Goal: Information Seeking & Learning: Learn about a topic

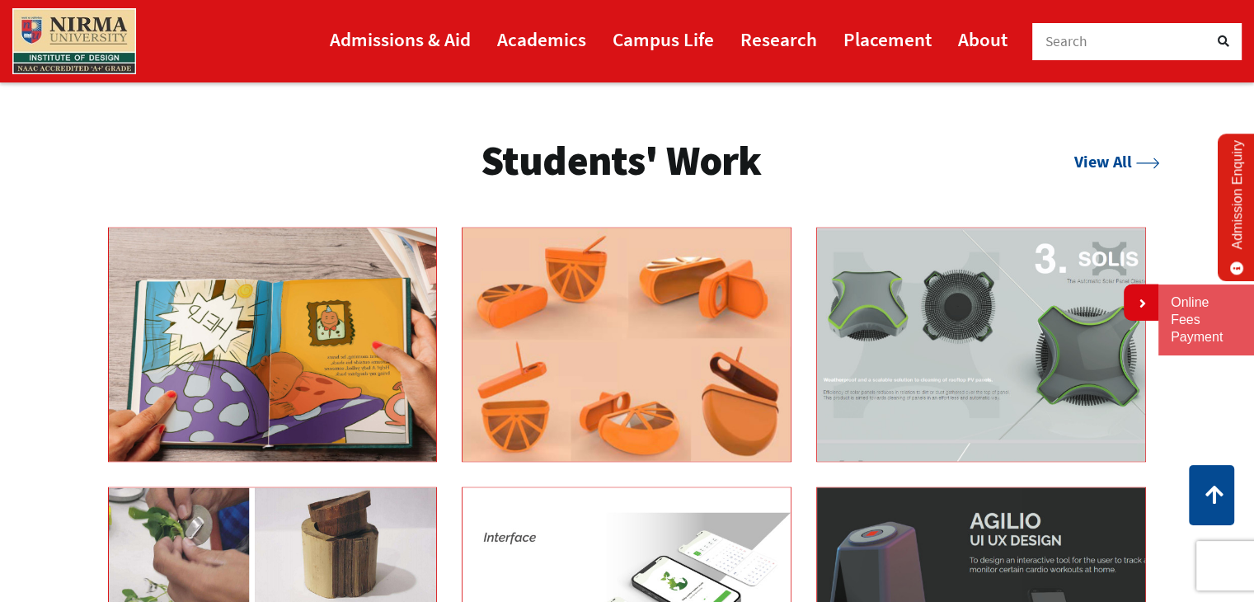
scroll to position [3158, 0]
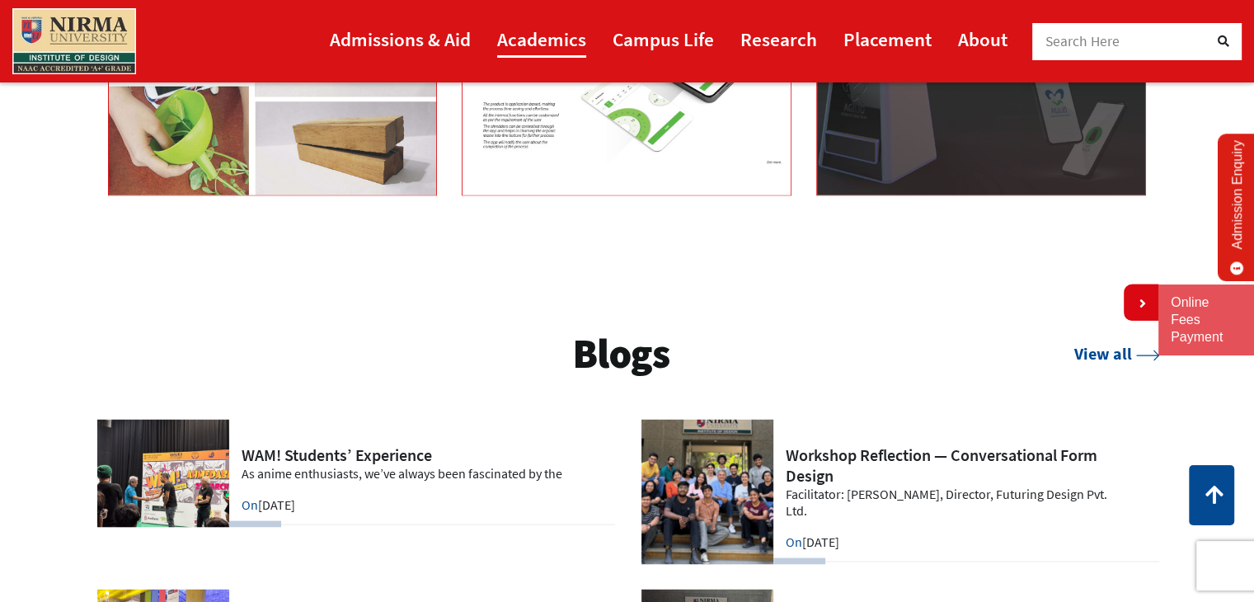
click at [566, 40] on link "Academics" at bounding box center [541, 39] width 89 height 37
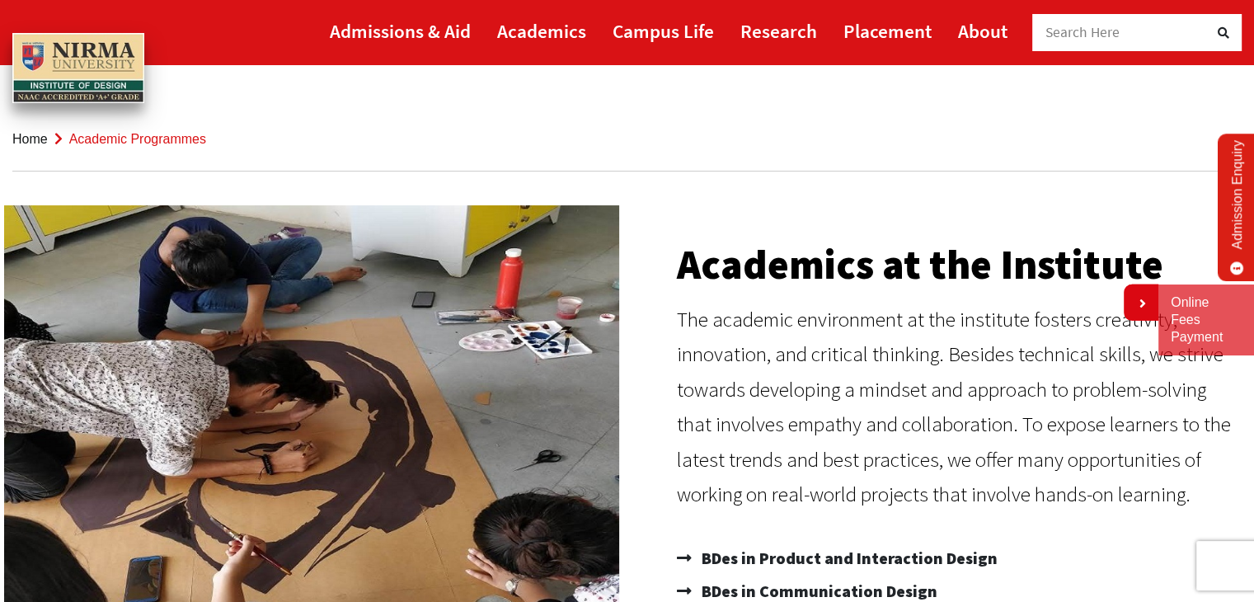
click at [1128, 420] on p "The academic environment at the institute fosters creativity, innovation, and c…" at bounding box center [958, 407] width 562 height 210
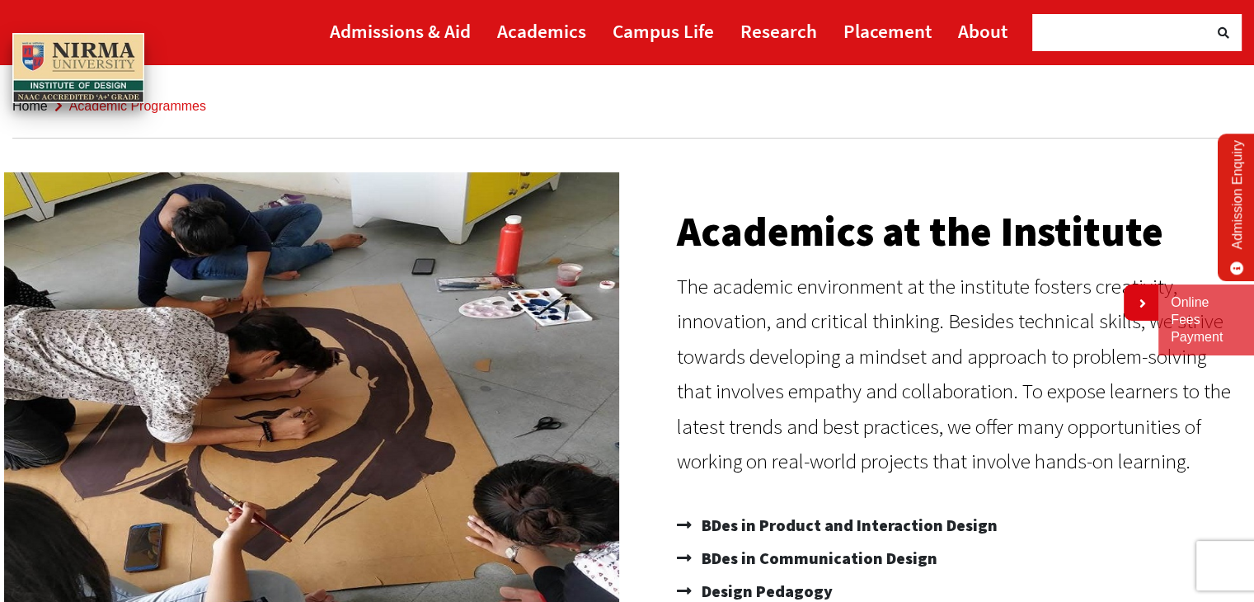
scroll to position [66, 0]
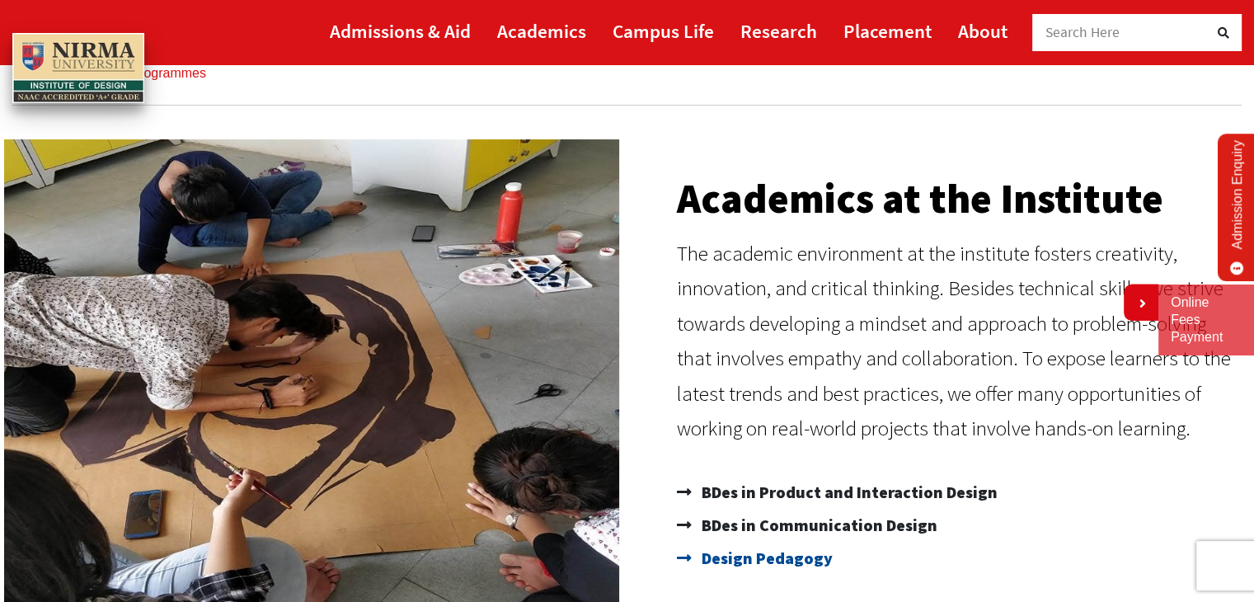
click at [770, 559] on span "Design Pedagogy" at bounding box center [765, 558] width 135 height 33
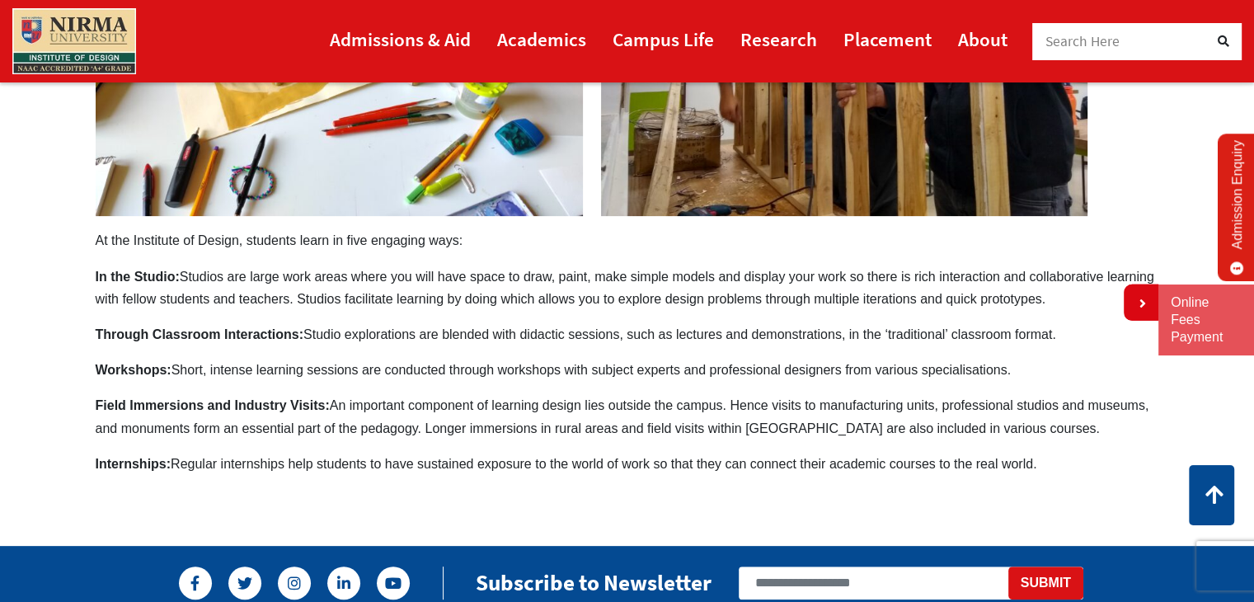
scroll to position [396, 0]
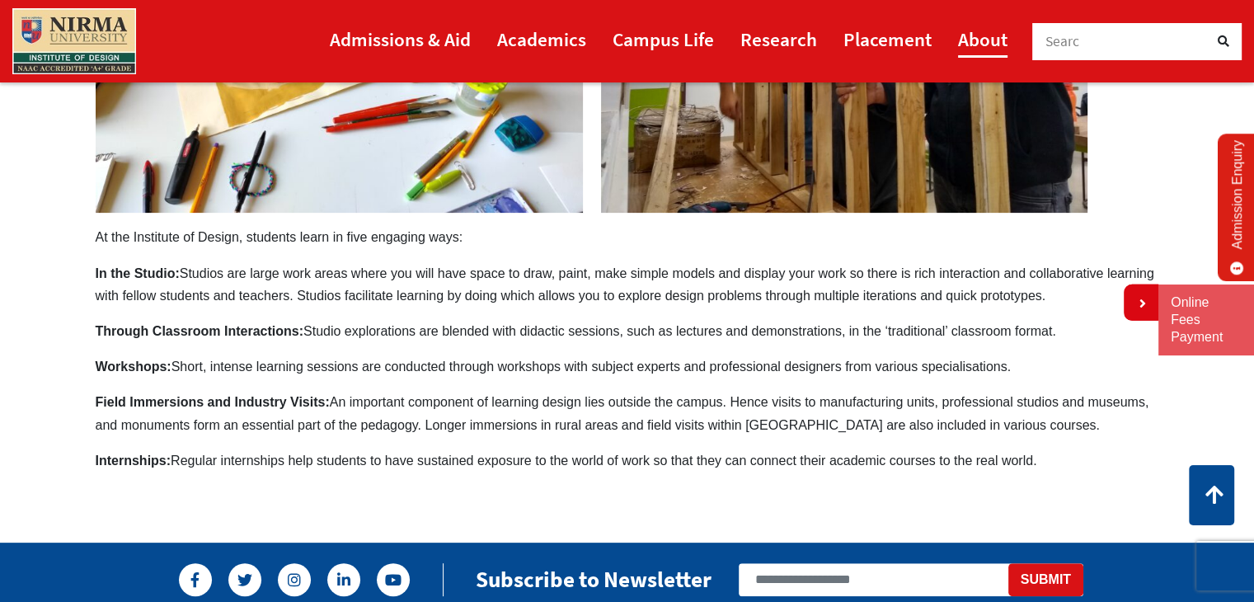
click at [994, 50] on link "About" at bounding box center [982, 39] width 49 height 37
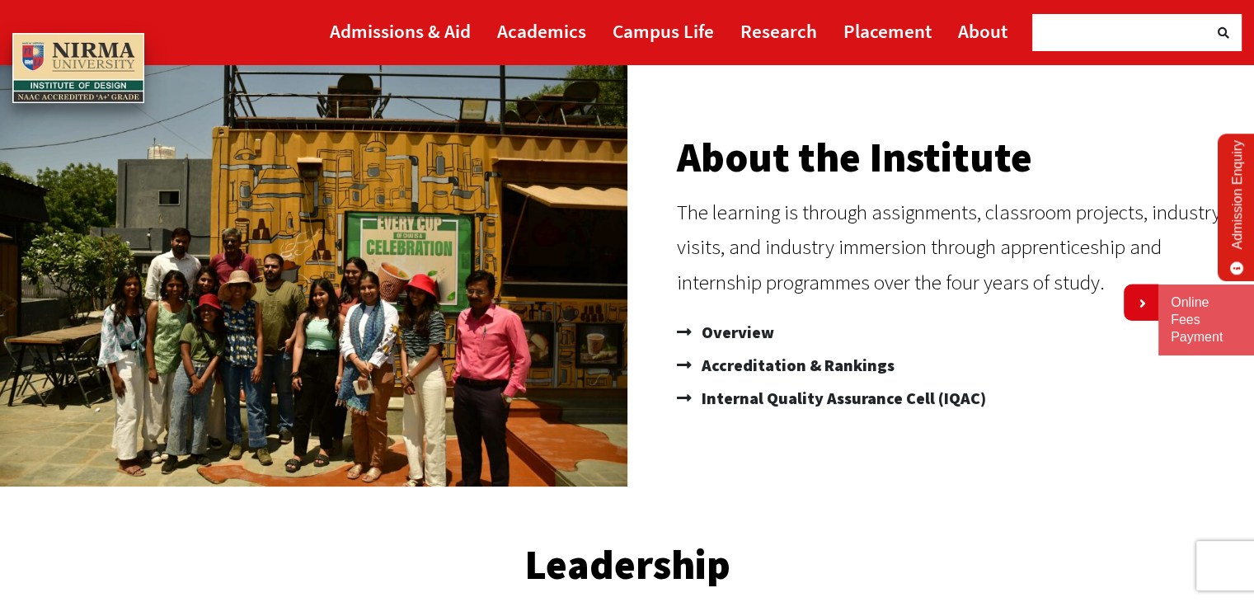
scroll to position [658, 0]
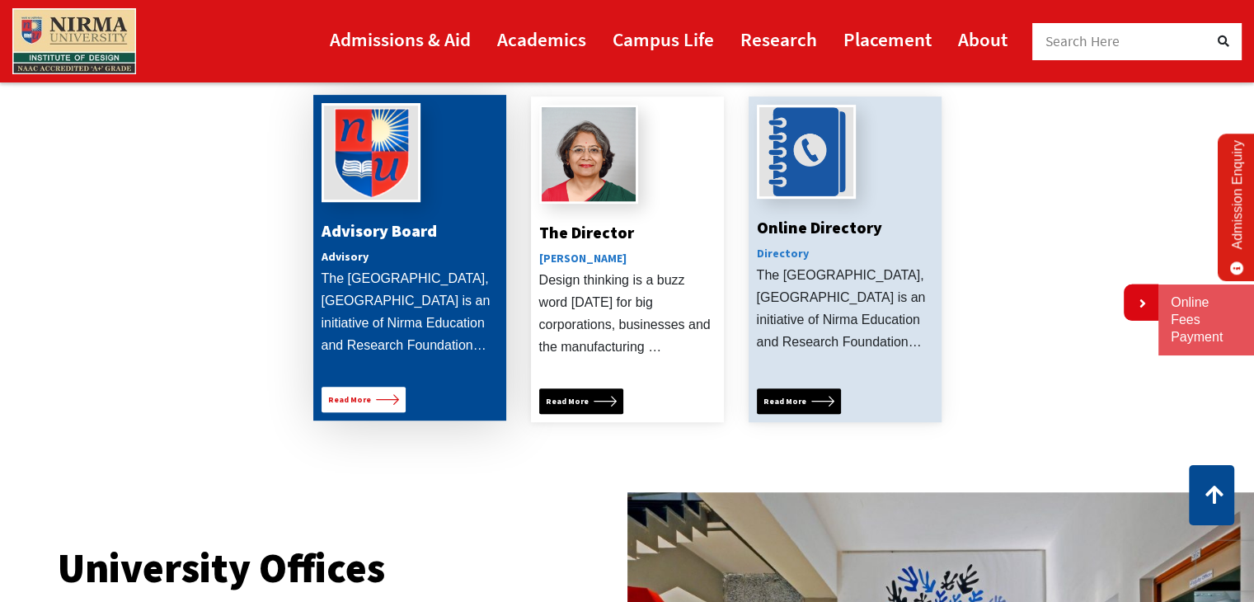
click at [398, 393] on link "Read More" at bounding box center [364, 400] width 84 height 26
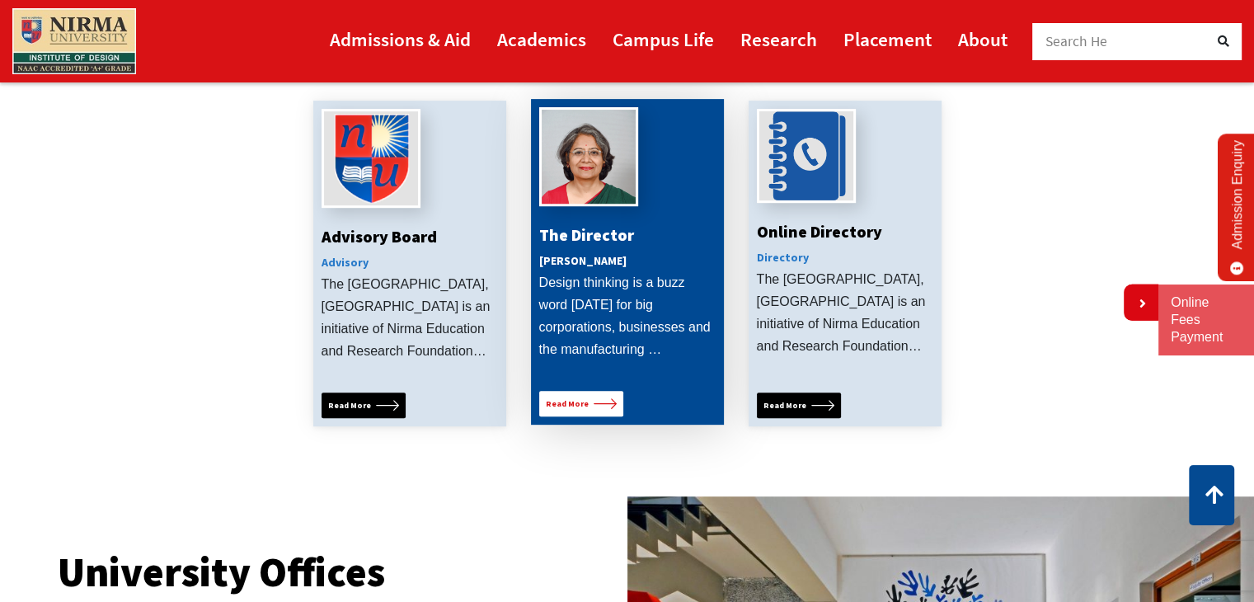
click at [594, 398] on icon at bounding box center [605, 403] width 23 height 11
